Goal: Transaction & Acquisition: Purchase product/service

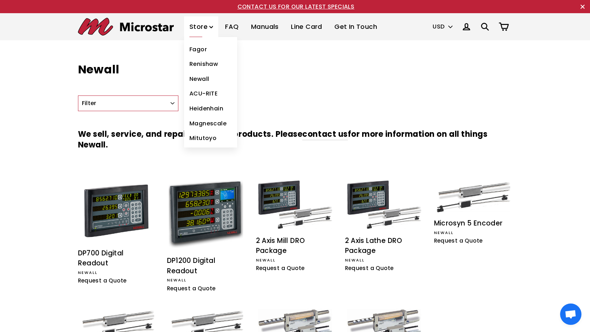
click at [205, 50] on link "Fagor" at bounding box center [210, 49] width 53 height 15
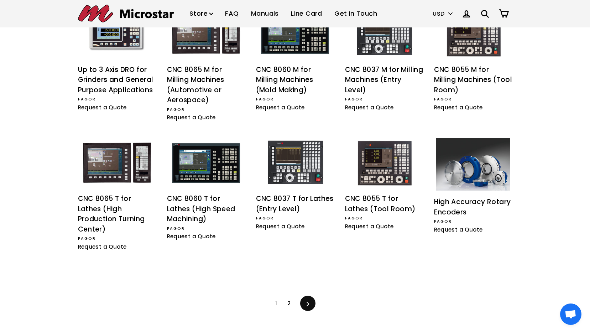
scroll to position [498, 0]
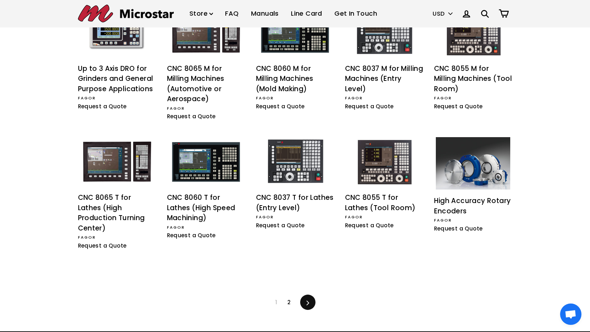
click at [288, 299] on div "1 2 .cls-1{fill:#231f20} Next" at bounding box center [295, 288] width 434 height 44
click at [288, 297] on link "2" at bounding box center [289, 302] width 12 height 11
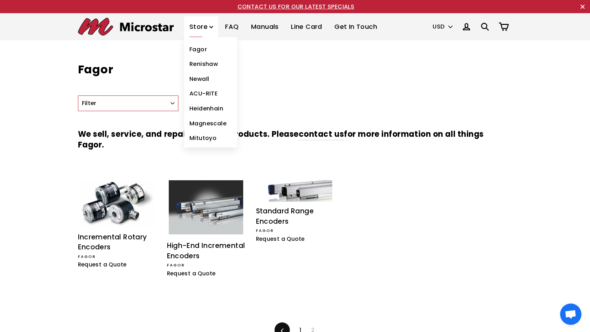
click at [205, 78] on link "Newall" at bounding box center [210, 79] width 53 height 15
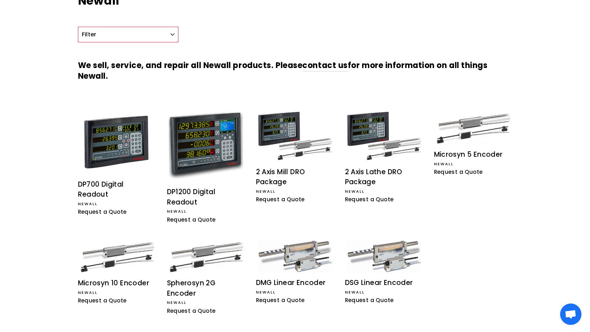
scroll to position [73, 0]
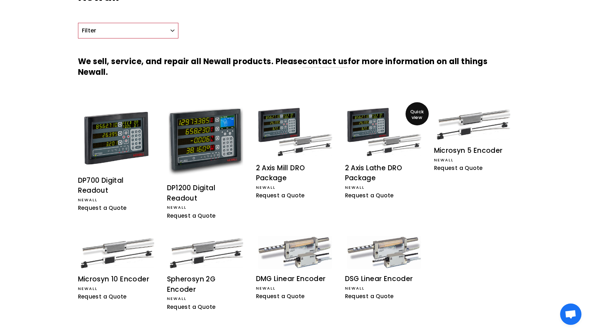
click at [386, 150] on img at bounding box center [384, 132] width 74 height 49
drag, startPoint x: 405, startPoint y: 4, endPoint x: 399, endPoint y: 41, distance: 36.8
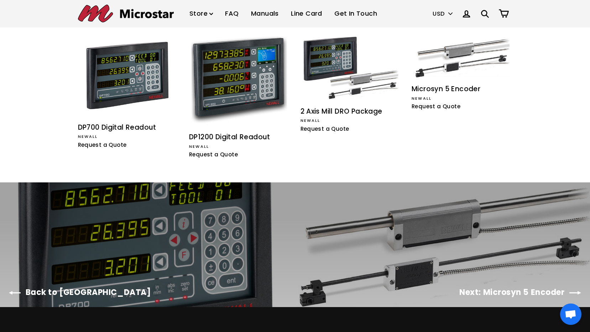
scroll to position [463, 0]
drag, startPoint x: 533, startPoint y: 164, endPoint x: 529, endPoint y: 165, distance: 4.4
